Goal: Navigation & Orientation: Understand site structure

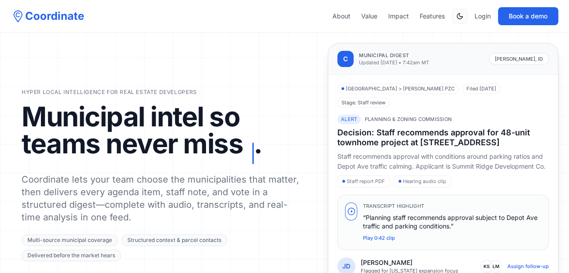
click at [231, 51] on div "Hyper local intelligence for real estate developers Municipal intel so teams ne…" at bounding box center [284, 192] width 525 height 298
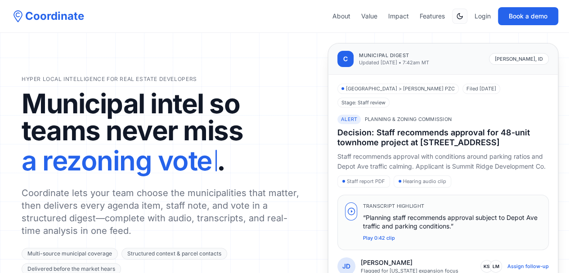
click at [253, 24] on div "Coordinate About Value Impact Features Login Book a demo" at bounding box center [284, 16] width 569 height 18
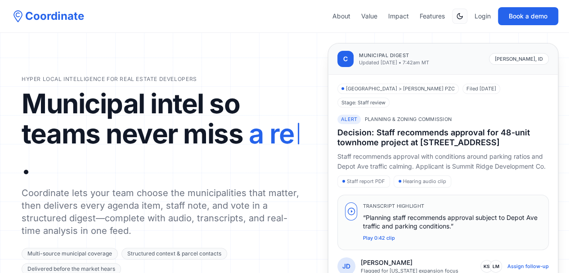
click at [257, 38] on section "Hyper local intelligence for real estate developers Municipal intel so teams ne…" at bounding box center [284, 184] width 569 height 369
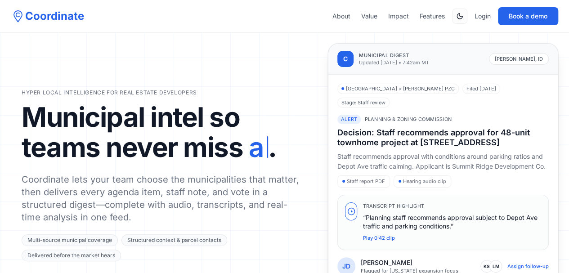
click at [285, 30] on nav "Coordinate About Value Impact Features Login Book a demo" at bounding box center [284, 16] width 569 height 33
